Goal: Transaction & Acquisition: Purchase product/service

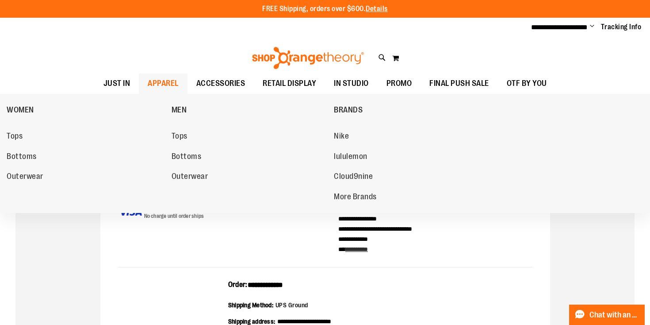
click at [156, 83] on span "APPAREL" at bounding box center [163, 83] width 31 height 20
click at [22, 134] on span "Tops" at bounding box center [15, 136] width 16 height 11
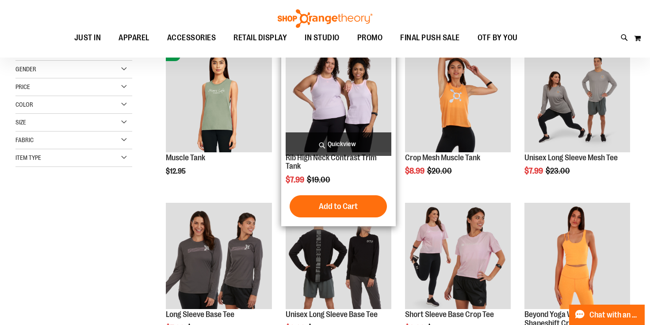
scroll to position [103, 0]
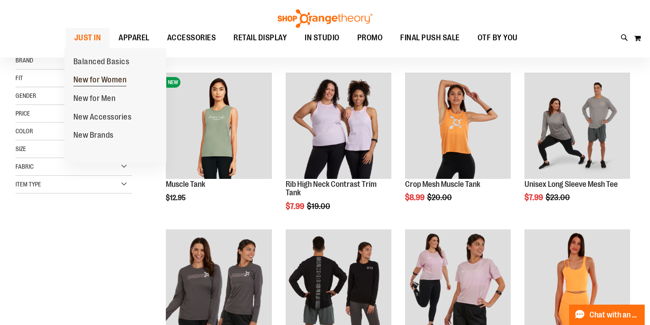
click at [89, 84] on span "New for Women" at bounding box center [100, 80] width 54 height 11
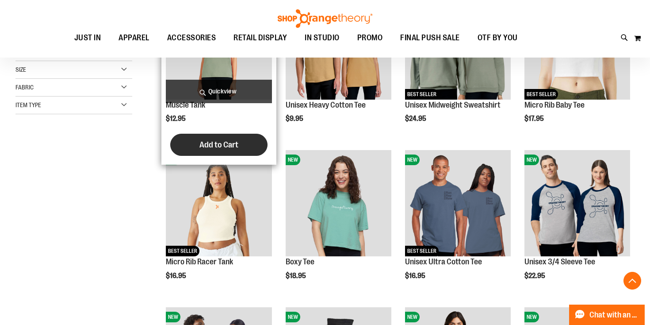
scroll to position [184, 0]
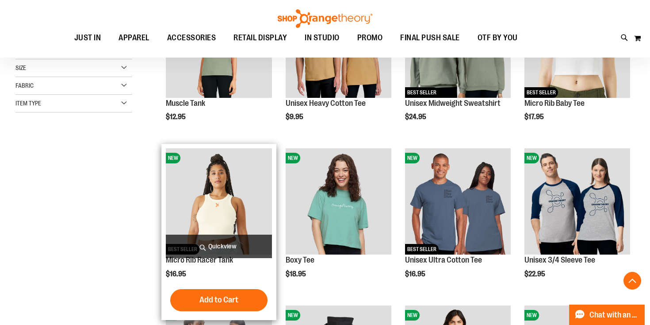
click at [226, 244] on span "Quickview" at bounding box center [219, 245] width 106 height 23
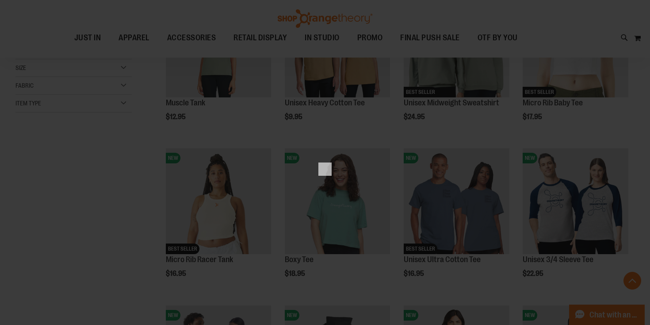
scroll to position [0, 0]
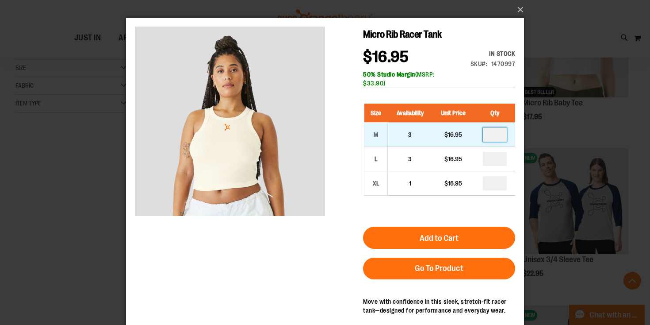
click at [497, 137] on input "number" at bounding box center [495, 134] width 24 height 14
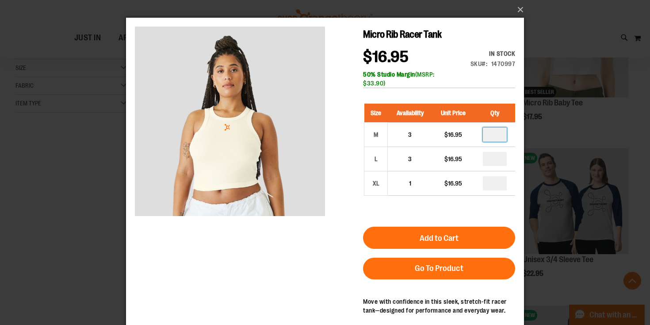
type input "*"
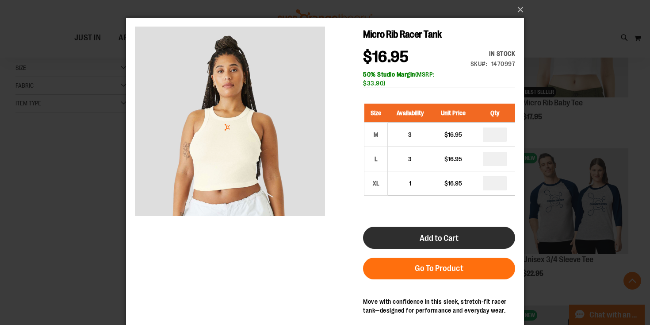
click at [452, 241] on span "Add to Cart" at bounding box center [439, 238] width 39 height 10
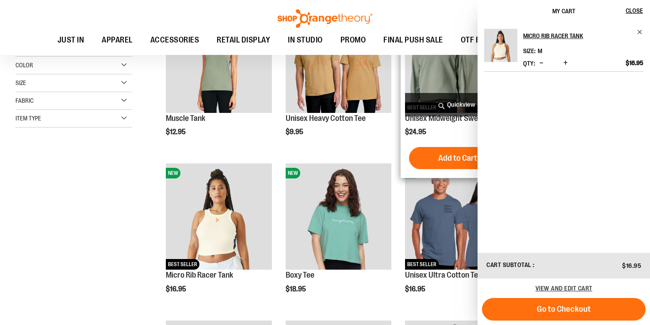
scroll to position [241, 0]
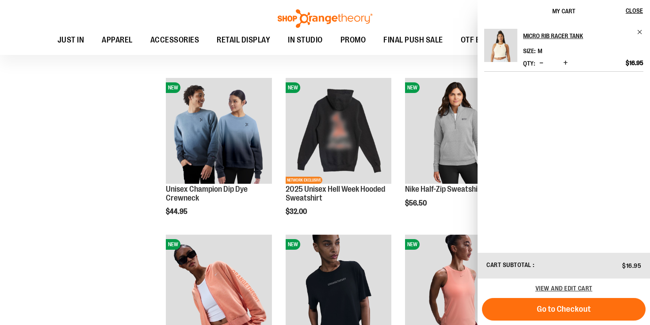
scroll to position [460, 0]
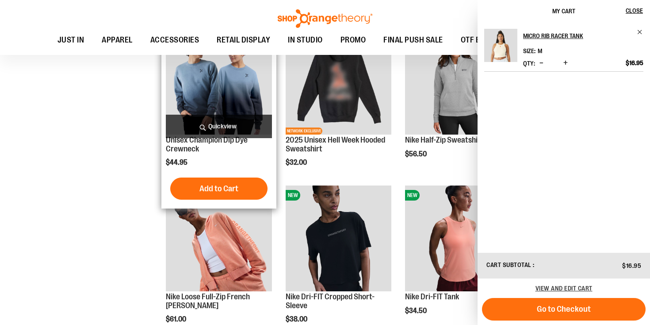
click at [230, 123] on span "Quickview" at bounding box center [219, 126] width 106 height 23
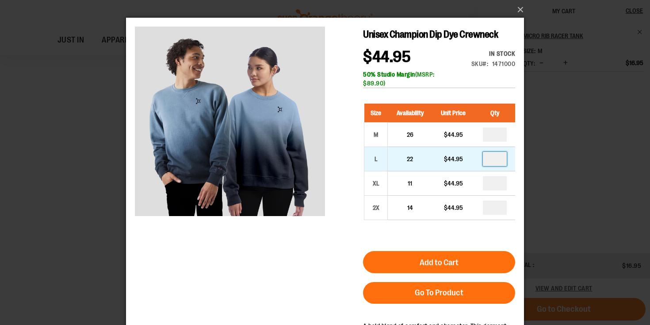
click at [497, 163] on input "number" at bounding box center [495, 159] width 24 height 14
type input "*"
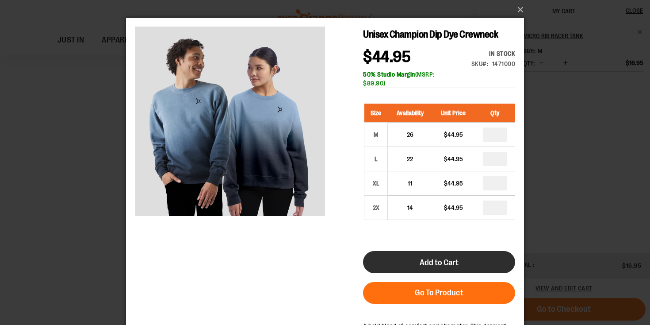
click at [441, 268] on button "Add to Cart" at bounding box center [439, 262] width 152 height 22
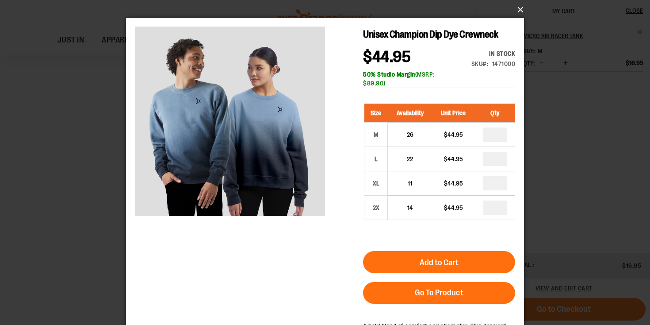
click at [518, 9] on button "×" at bounding box center [328, 9] width 398 height 19
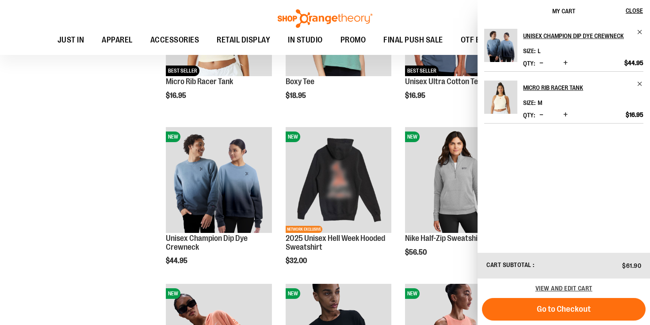
scroll to position [364, 0]
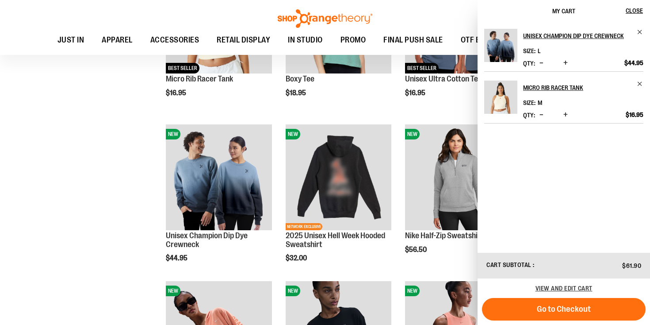
click at [138, 253] on div "**********" at bounding box center [324, 284] width 619 height 1029
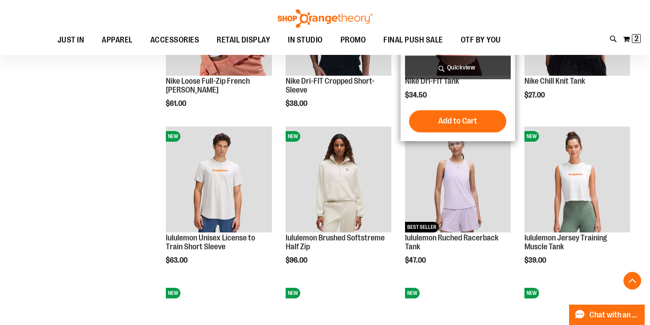
scroll to position [677, 0]
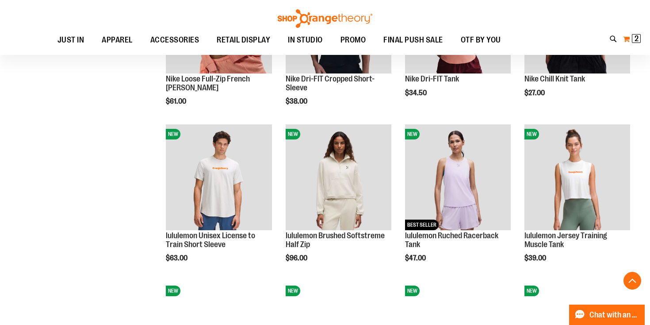
click at [639, 40] on span "2 2 items" at bounding box center [636, 38] width 9 height 9
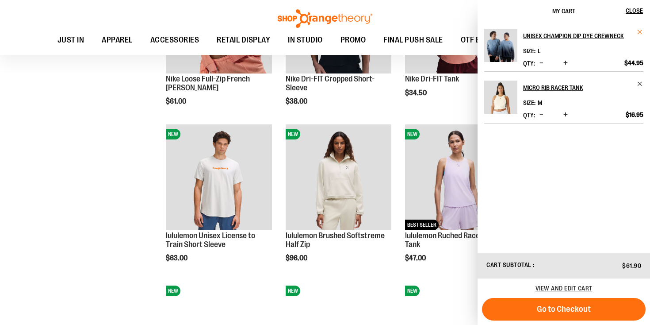
click at [641, 31] on span "Remove item" at bounding box center [640, 32] width 7 height 7
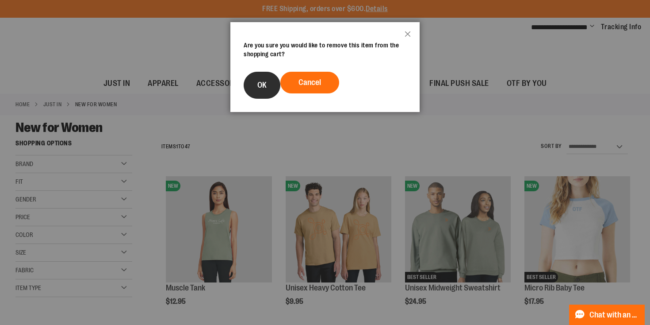
click at [257, 82] on span "OK" at bounding box center [261, 84] width 9 height 9
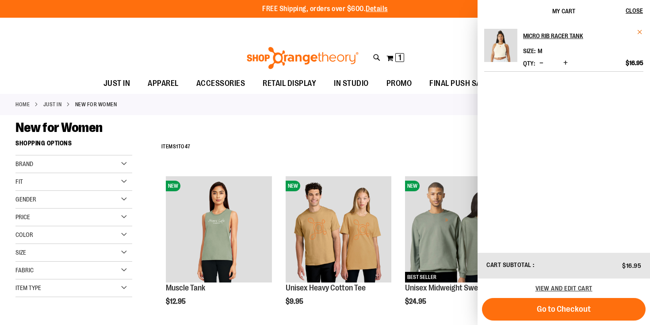
click at [643, 30] on span "Remove item" at bounding box center [640, 32] width 7 height 7
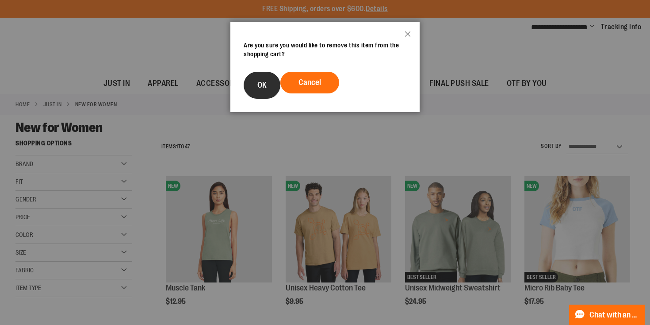
click at [261, 95] on button "OK" at bounding box center [262, 85] width 37 height 27
